Goal: Communication & Community: Participate in discussion

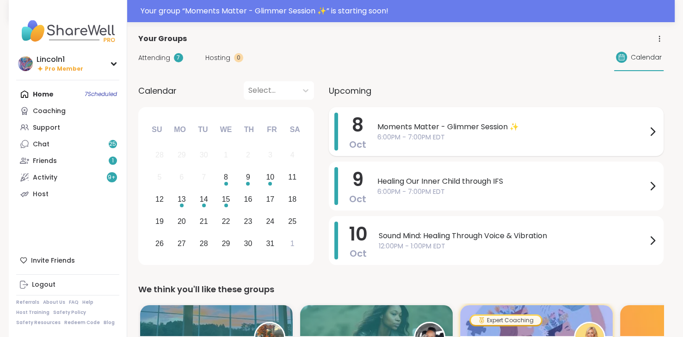
click at [405, 126] on span "Moments Matter - Glimmer Session ✨" at bounding box center [511, 127] width 269 height 11
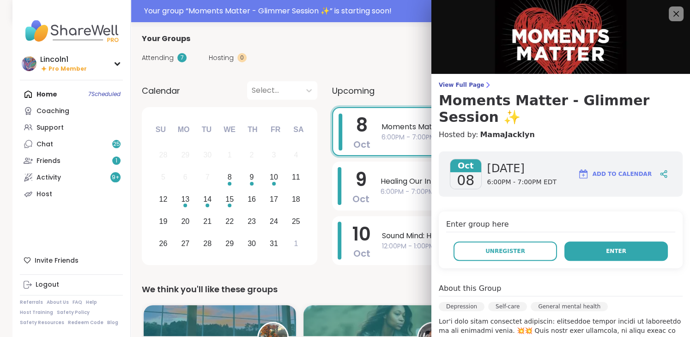
click at [619, 244] on button "Enter" at bounding box center [617, 251] width 104 height 19
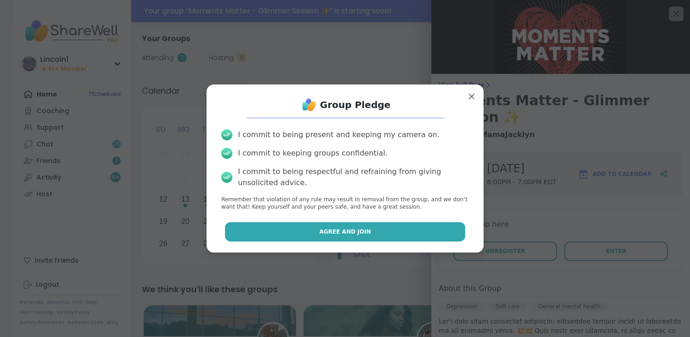
click at [430, 224] on button "Agree and Join" at bounding box center [345, 231] width 241 height 19
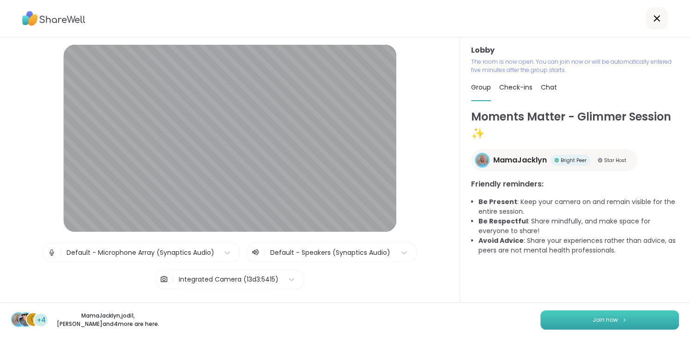
click at [580, 316] on button "Join now" at bounding box center [610, 320] width 139 height 19
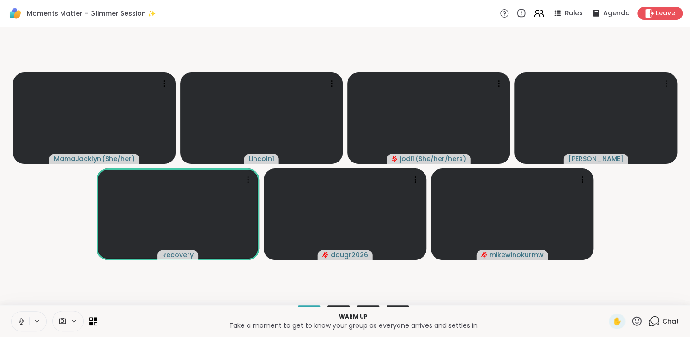
click at [19, 317] on icon at bounding box center [21, 321] width 8 height 8
click at [24, 322] on icon at bounding box center [21, 321] width 8 height 8
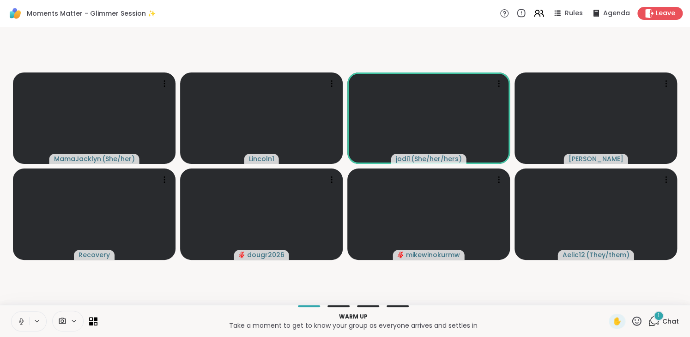
click at [22, 321] on icon at bounding box center [21, 320] width 2 height 4
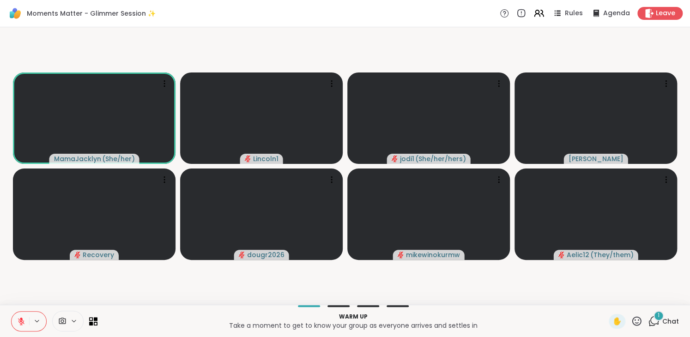
click at [654, 316] on div "1" at bounding box center [659, 316] width 10 height 10
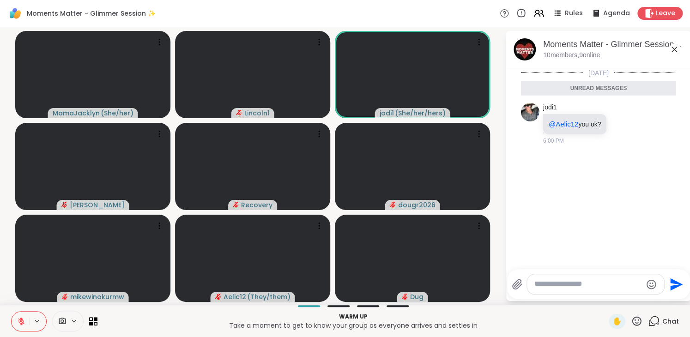
click at [28, 321] on button at bounding box center [21, 321] width 18 height 19
click at [23, 317] on icon at bounding box center [21, 321] width 8 height 8
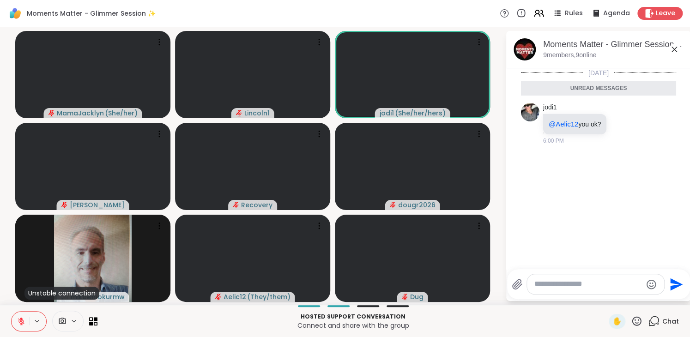
click at [22, 318] on icon at bounding box center [21, 321] width 8 height 8
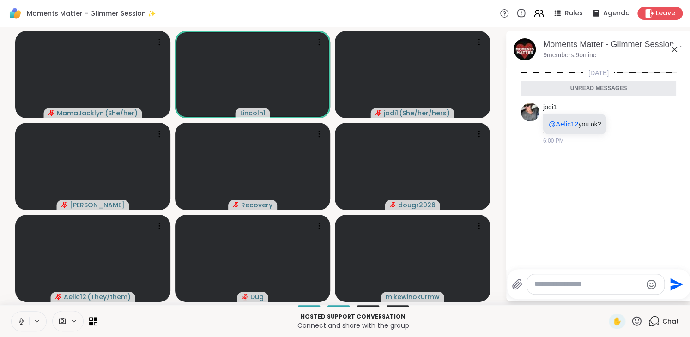
click at [20, 318] on icon at bounding box center [21, 320] width 2 height 4
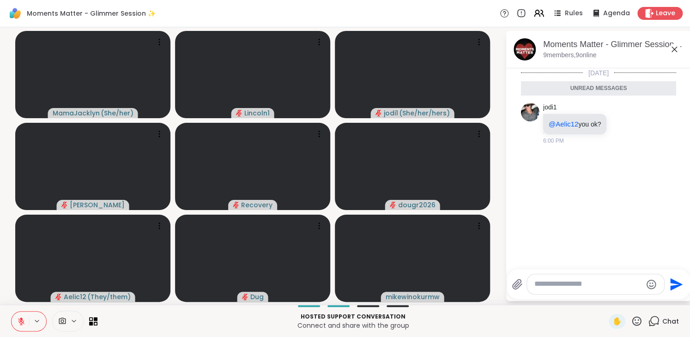
click at [24, 324] on icon at bounding box center [21, 321] width 8 height 8
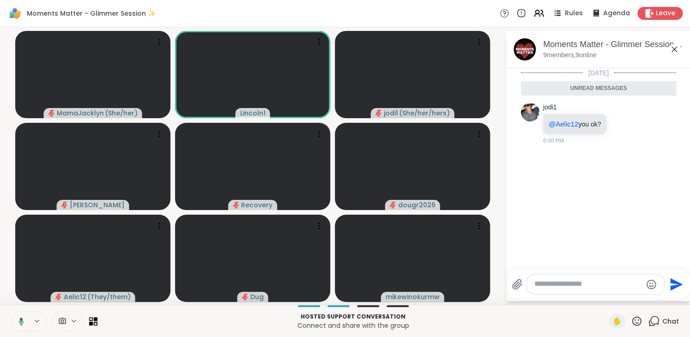
click at [24, 316] on button at bounding box center [19, 321] width 19 height 19
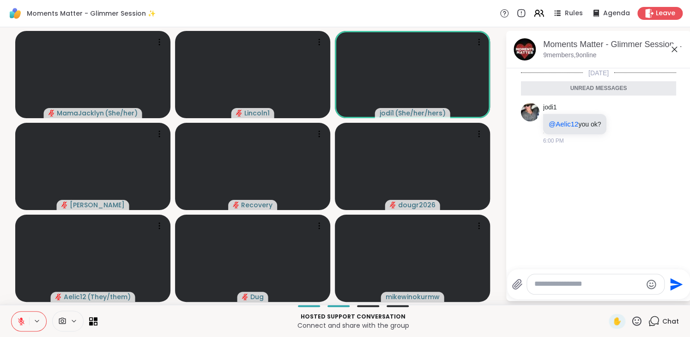
click at [21, 322] on icon at bounding box center [21, 321] width 6 height 6
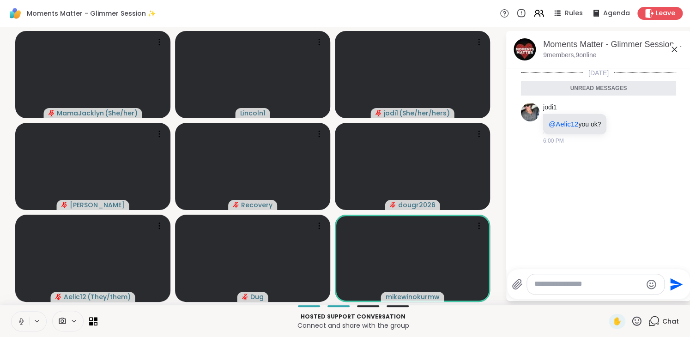
click at [21, 322] on icon at bounding box center [21, 320] width 2 height 4
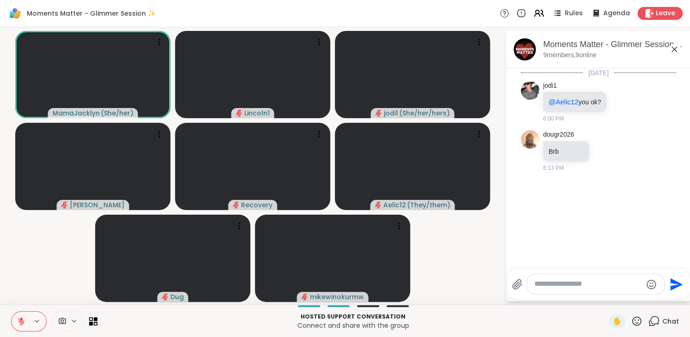
click at [21, 322] on icon at bounding box center [21, 321] width 6 height 6
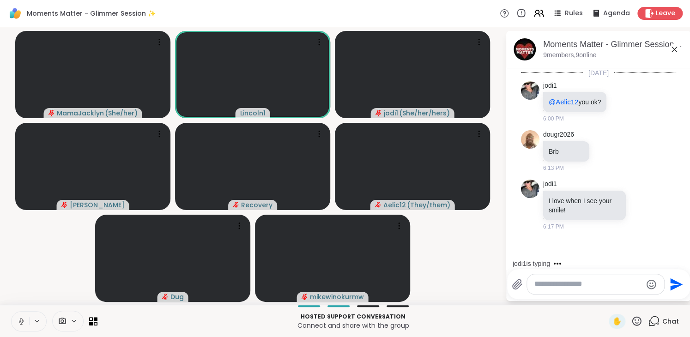
scroll to position [18, 0]
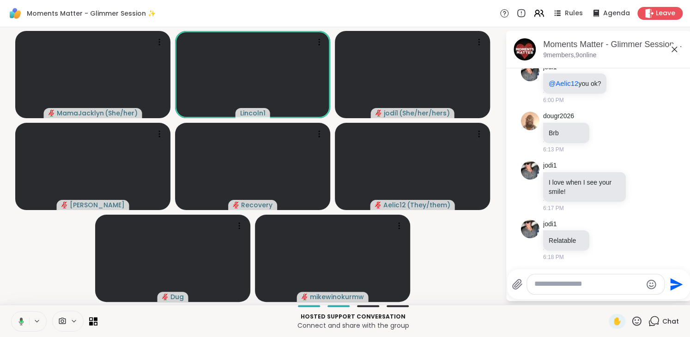
click at [24, 323] on button at bounding box center [19, 321] width 19 height 19
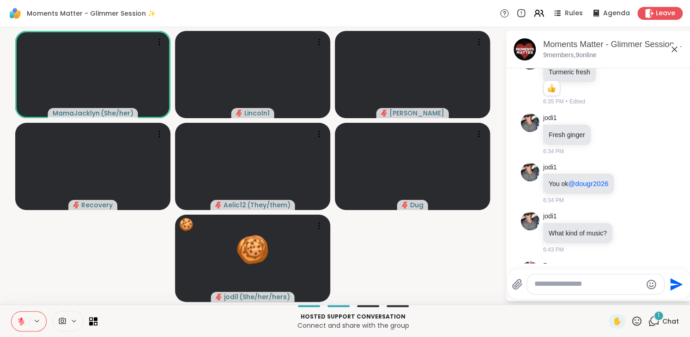
scroll to position [854, 0]
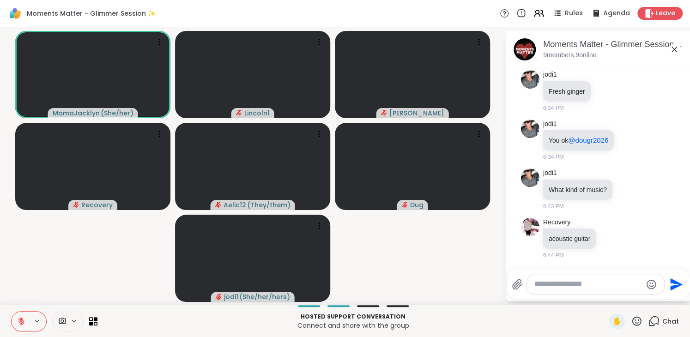
click at [631, 319] on icon at bounding box center [637, 322] width 12 height 12
click at [605, 300] on span "❤️" at bounding box center [609, 297] width 9 height 11
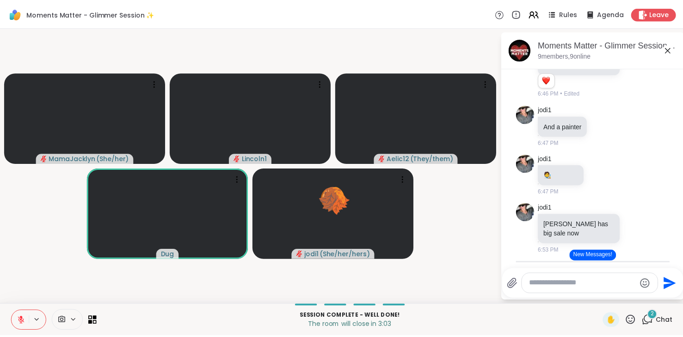
scroll to position [1234, 0]
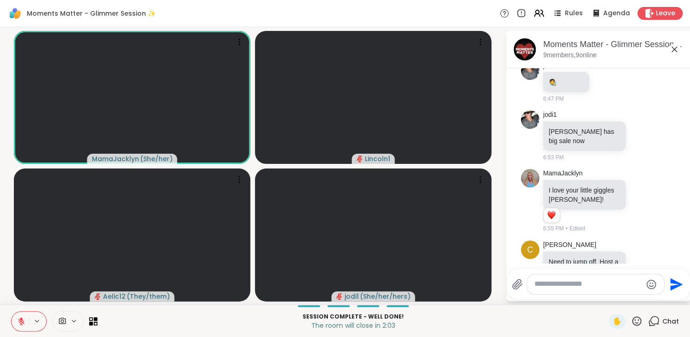
click at [18, 317] on icon at bounding box center [21, 321] width 8 height 8
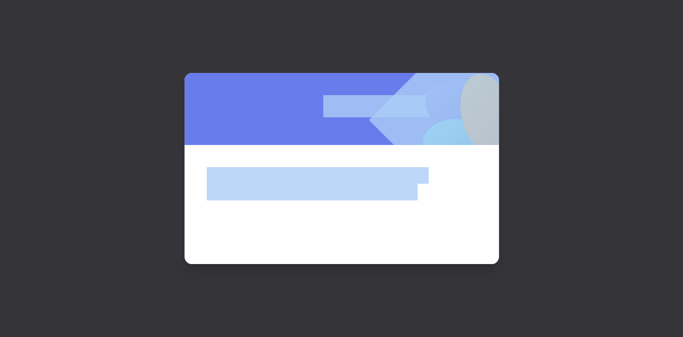
drag, startPoint x: 316, startPoint y: 78, endPoint x: 432, endPoint y: 201, distance: 168.7
click at [432, 201] on div at bounding box center [341, 168] width 314 height 191
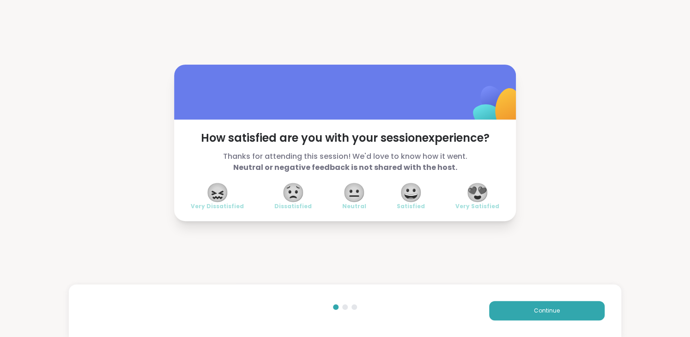
click at [471, 193] on span "😍" at bounding box center [477, 192] width 23 height 17
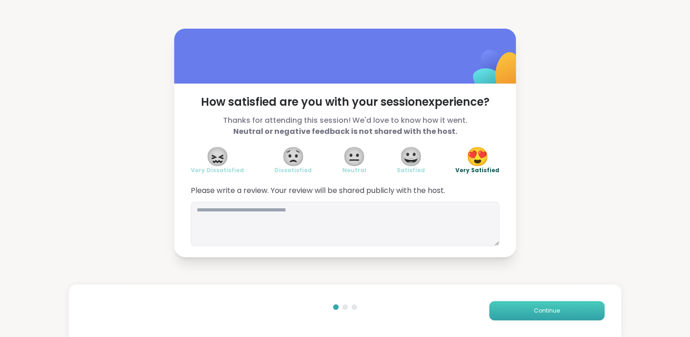
click at [538, 311] on span "Continue" at bounding box center [547, 311] width 26 height 8
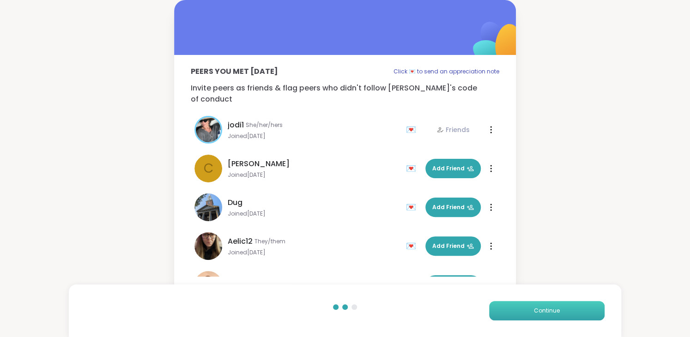
click at [540, 308] on span "Continue" at bounding box center [547, 311] width 26 height 8
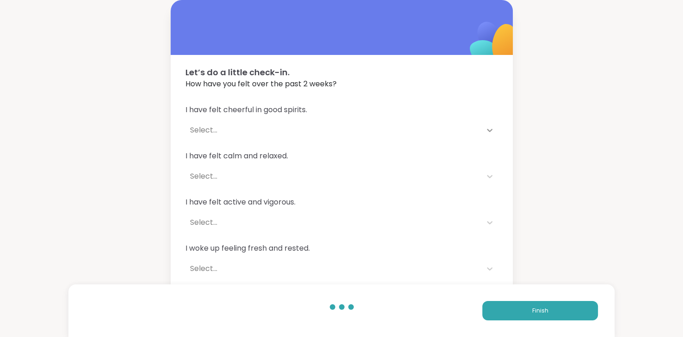
click at [488, 128] on icon at bounding box center [489, 130] width 9 height 9
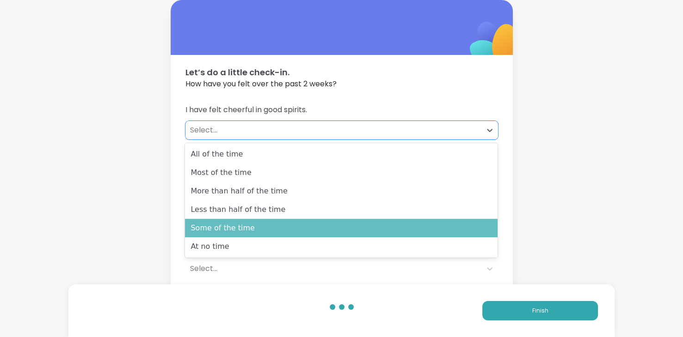
click at [360, 230] on div "Some of the time" at bounding box center [341, 228] width 312 height 18
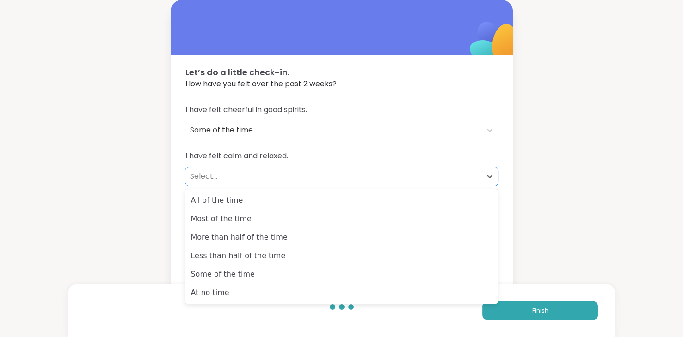
click at [216, 181] on div "Select..." at bounding box center [333, 176] width 287 height 11
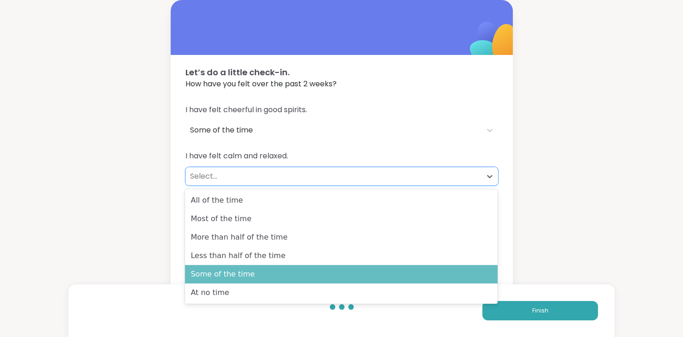
click at [214, 272] on div "Some of the time" at bounding box center [341, 274] width 312 height 18
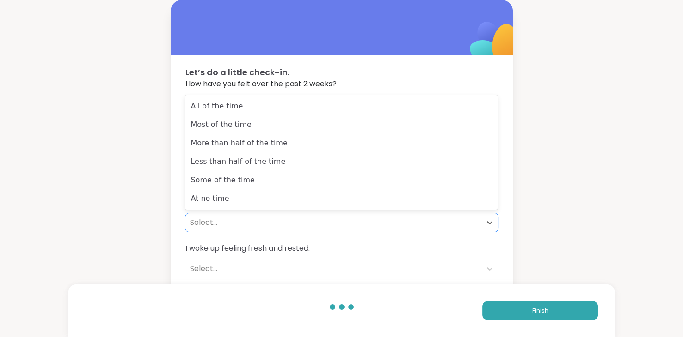
click at [209, 223] on div "Select..." at bounding box center [333, 222] width 287 height 11
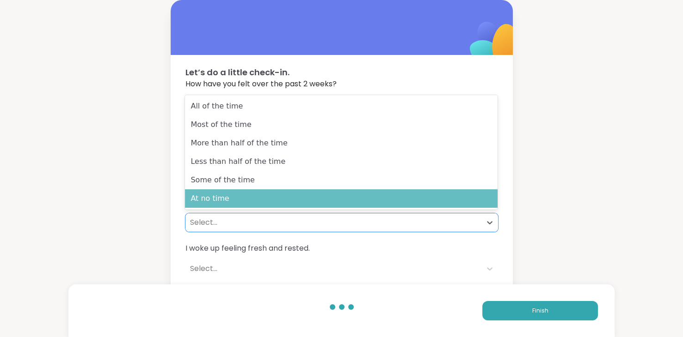
click at [211, 201] on div "At no time" at bounding box center [341, 198] width 312 height 18
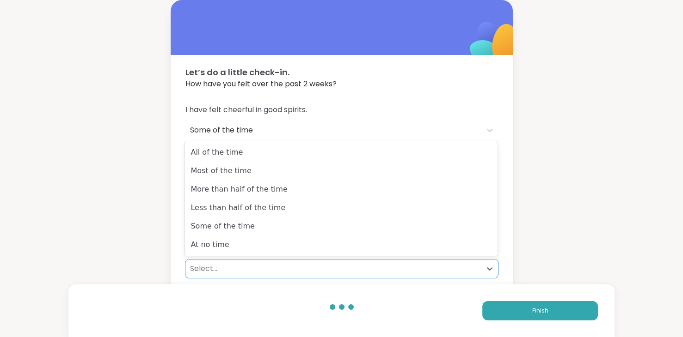
click at [208, 267] on div "Select..." at bounding box center [333, 268] width 287 height 11
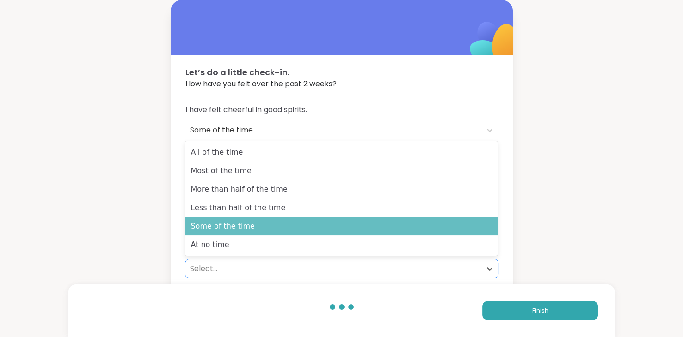
click at [222, 233] on div "Some of the time" at bounding box center [341, 226] width 312 height 18
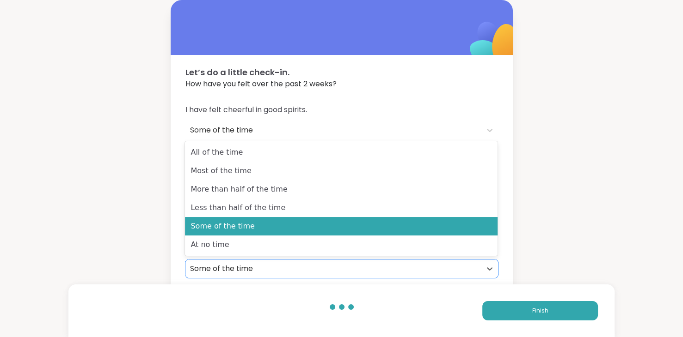
click at [314, 266] on div "Some of the time" at bounding box center [333, 268] width 287 height 11
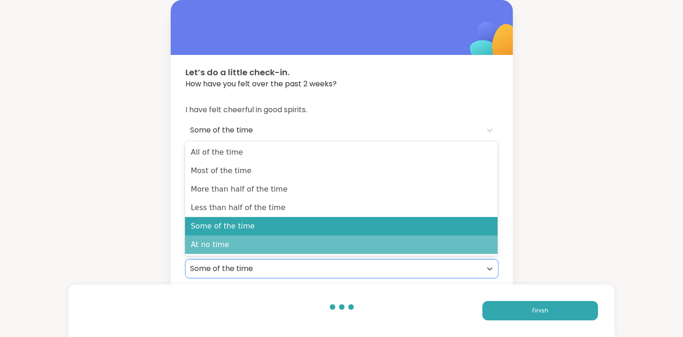
click at [242, 244] on div "At no time" at bounding box center [341, 245] width 312 height 18
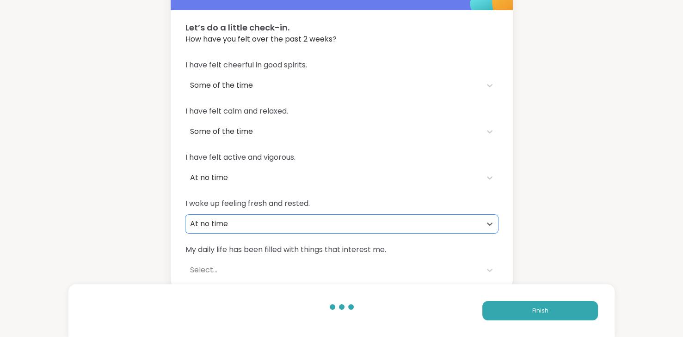
scroll to position [50, 0]
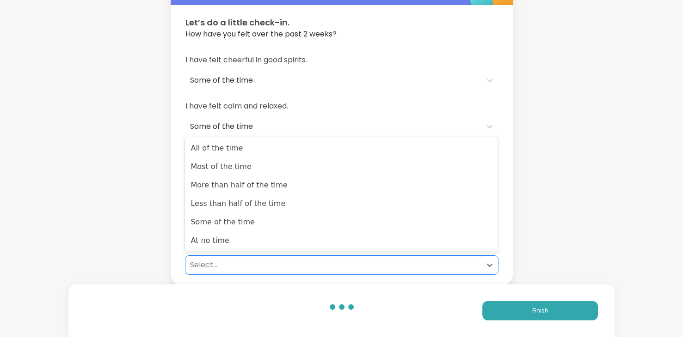
click at [202, 264] on div "Select..." at bounding box center [333, 265] width 287 height 11
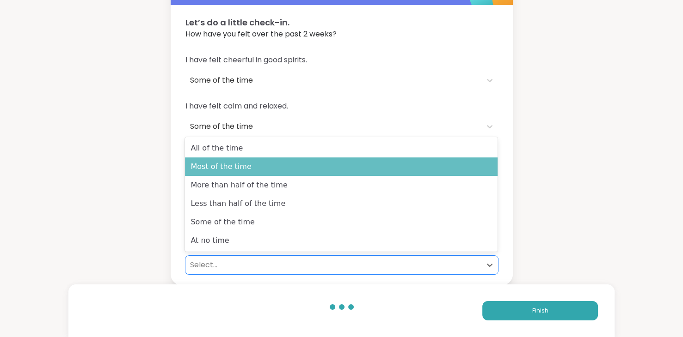
click at [221, 167] on div "Most of the time" at bounding box center [341, 167] width 312 height 18
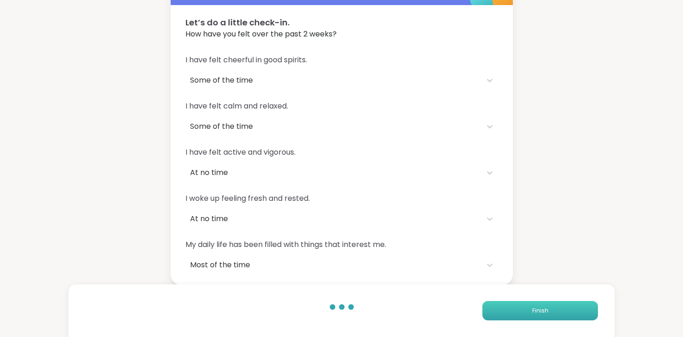
click at [560, 302] on button "Finish" at bounding box center [540, 310] width 116 height 19
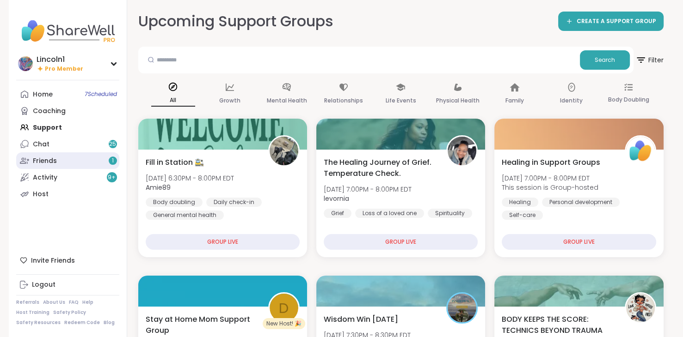
click at [108, 156] on link "Friends 1" at bounding box center [67, 161] width 103 height 17
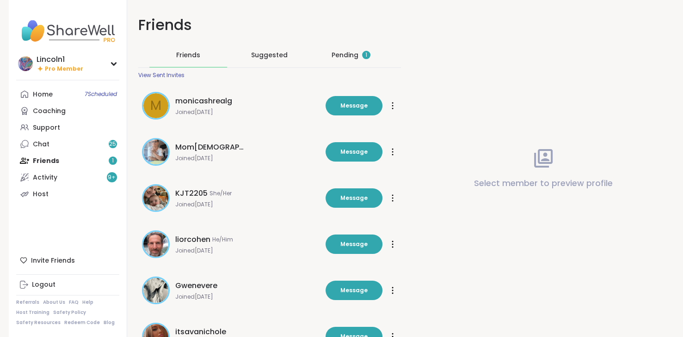
click at [354, 51] on div "Pending 1" at bounding box center [350, 54] width 39 height 9
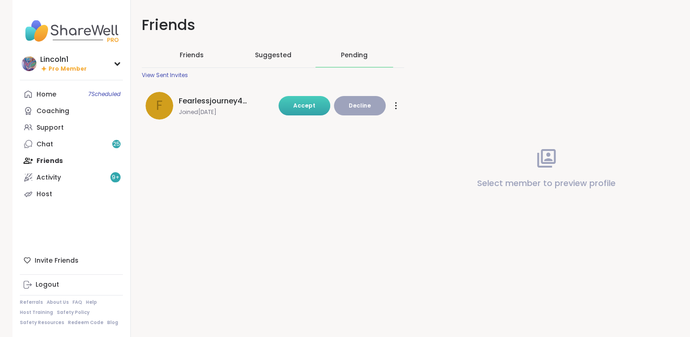
click at [307, 106] on span "Accept" at bounding box center [304, 106] width 22 height 8
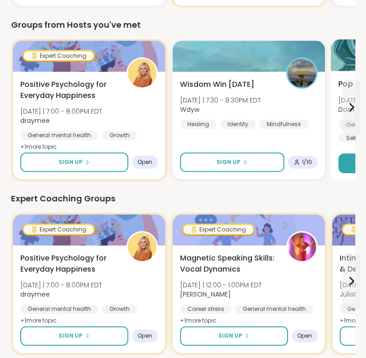
scroll to position [444, 0]
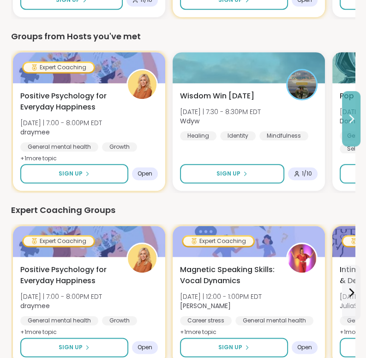
click at [352, 117] on icon at bounding box center [351, 118] width 11 height 11
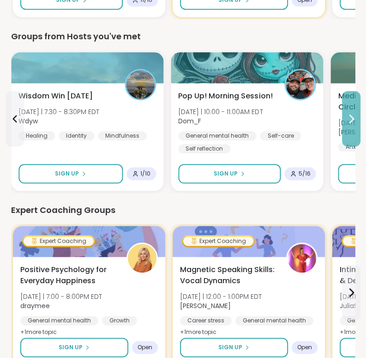
click at [352, 117] on icon at bounding box center [351, 118] width 11 height 11
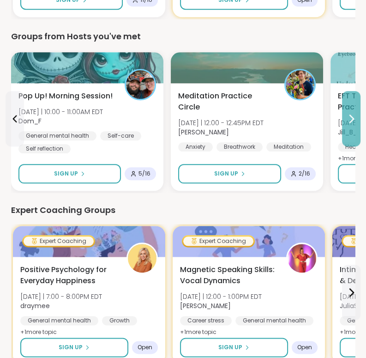
click at [352, 117] on icon at bounding box center [351, 118] width 11 height 11
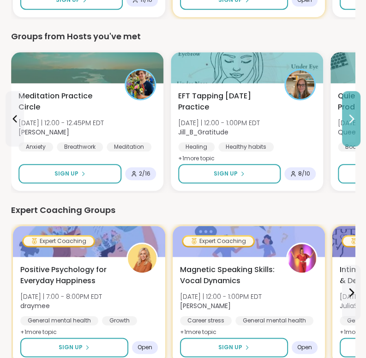
click at [352, 117] on icon at bounding box center [351, 118] width 11 height 11
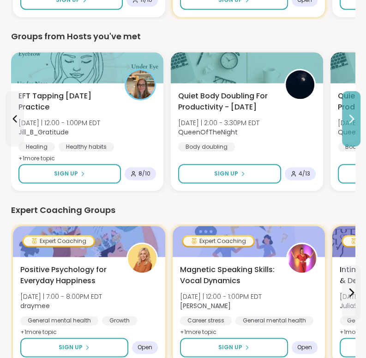
click at [352, 117] on icon at bounding box center [351, 118] width 11 height 11
